Goal: Task Accomplishment & Management: Complete application form

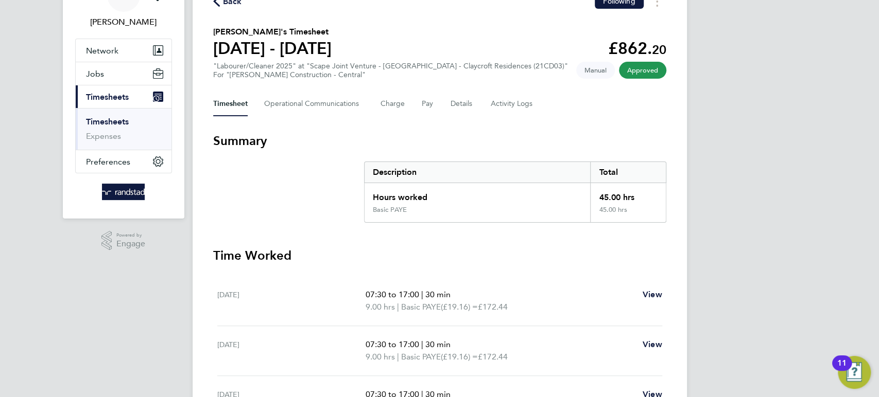
scroll to position [55, 0]
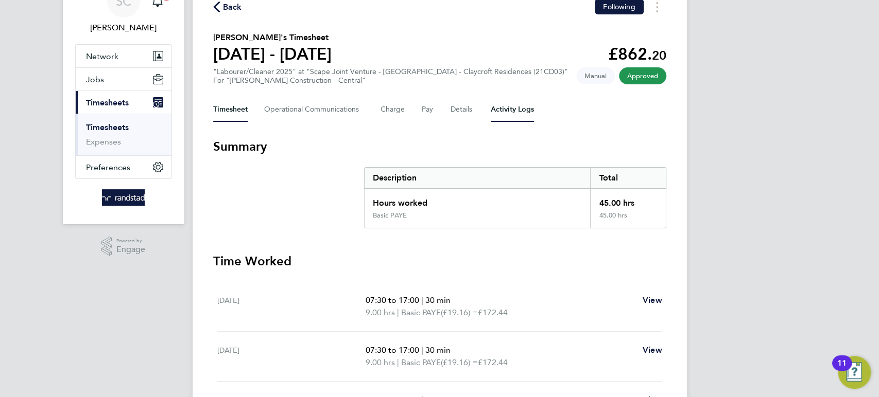
click at [501, 110] on Logs-tab "Activity Logs" at bounding box center [512, 109] width 43 height 25
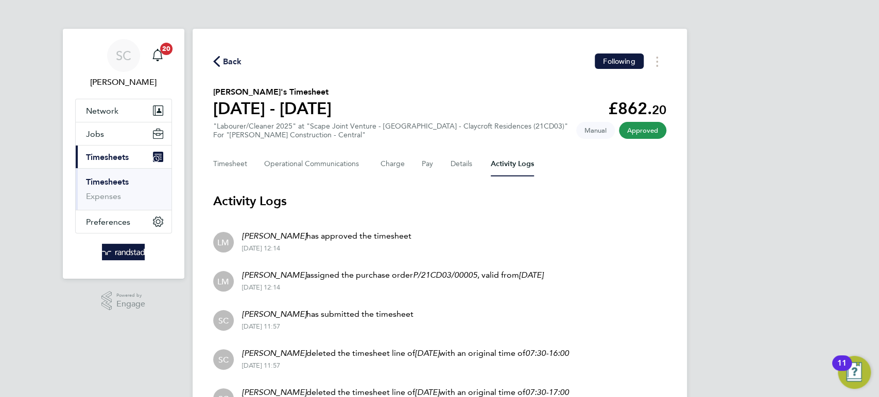
click at [232, 65] on span "Back" at bounding box center [232, 62] width 19 height 12
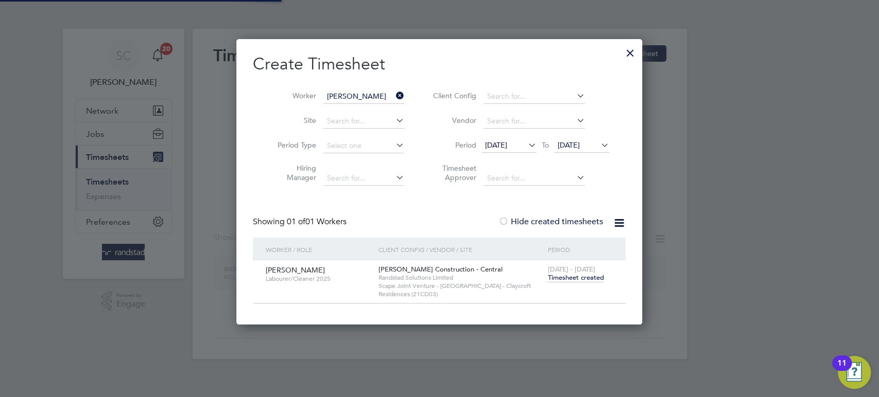
scroll to position [285, 406]
click at [358, 90] on input "[PERSON_NAME]" at bounding box center [363, 97] width 81 height 14
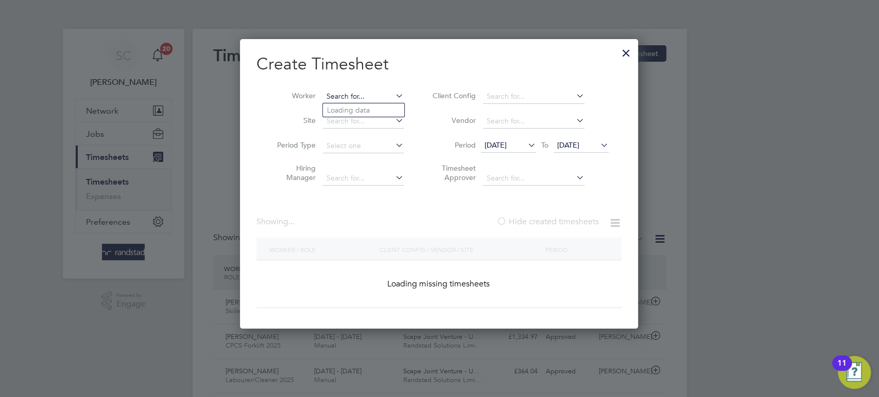
scroll to position [0, 0]
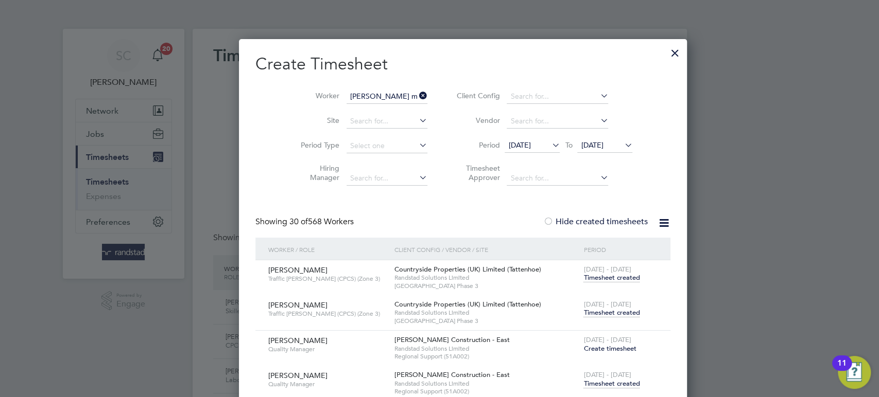
click at [389, 106] on b "Must" at bounding box center [397, 110] width 16 height 9
type input "[PERSON_NAME]"
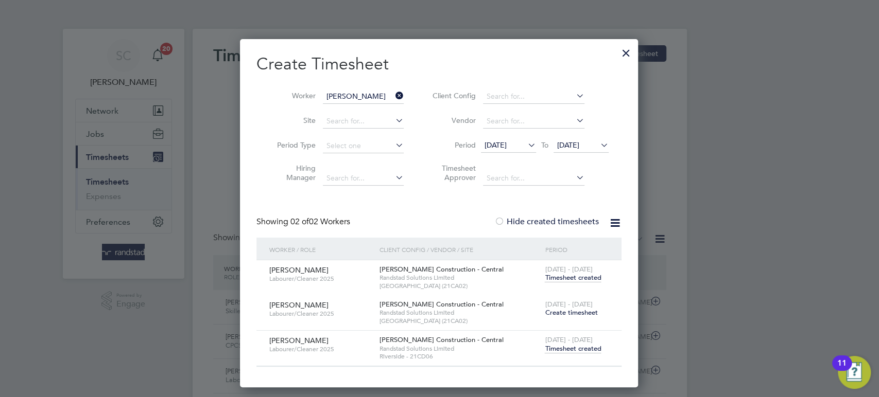
click at [558, 346] on span "Timesheet created" at bounding box center [573, 348] width 56 height 9
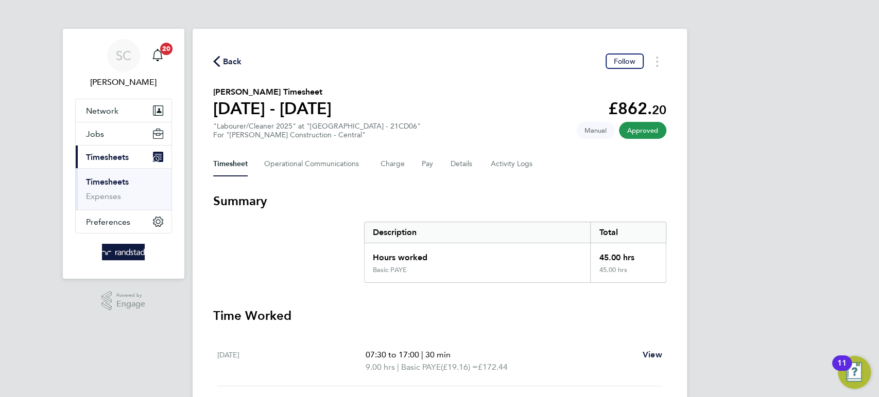
click at [231, 59] on span "Back" at bounding box center [232, 62] width 19 height 12
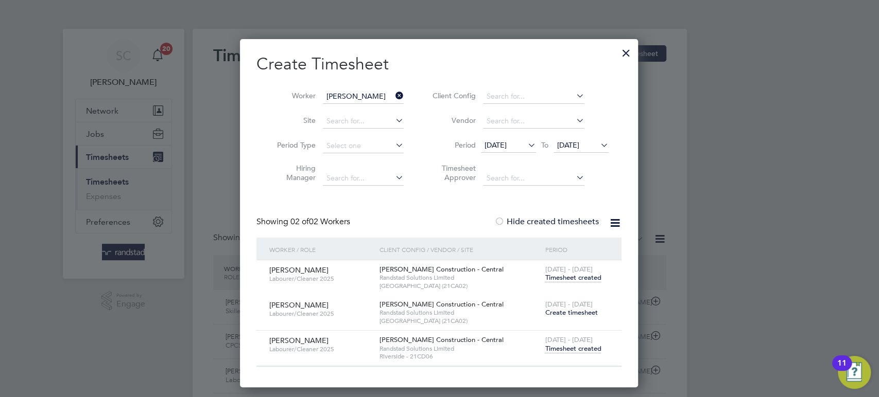
click at [574, 147] on span "[DATE]" at bounding box center [568, 145] width 22 height 9
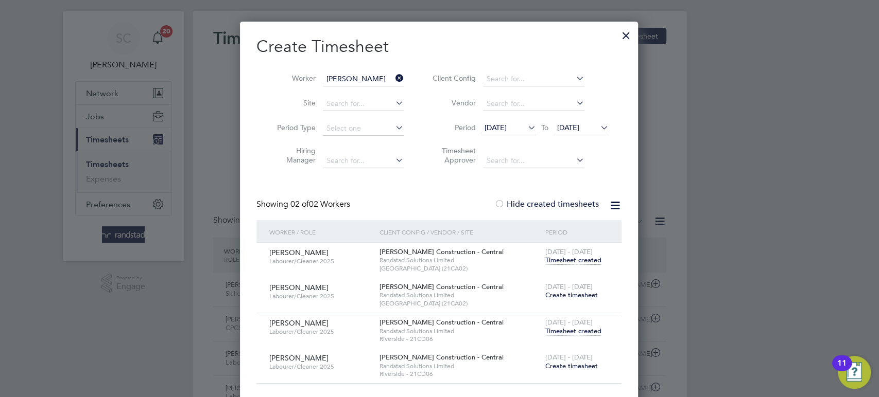
click at [571, 295] on span "Create timesheet" at bounding box center [571, 295] width 53 height 9
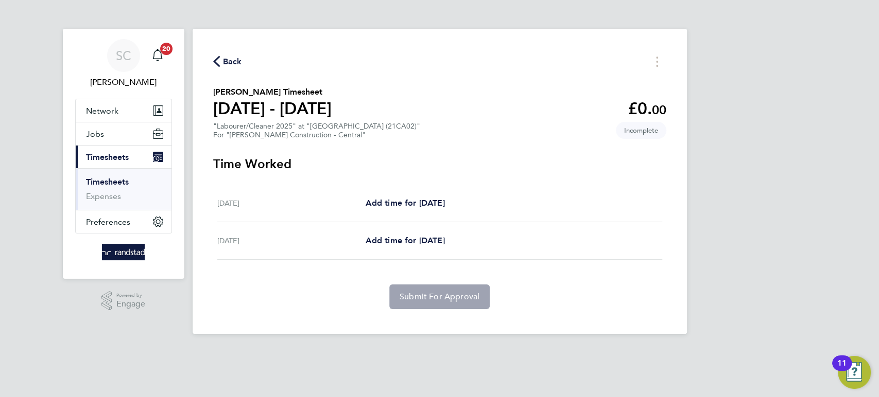
click at [240, 60] on span "Back" at bounding box center [232, 62] width 19 height 12
